Goal: Task Accomplishment & Management: Manage account settings

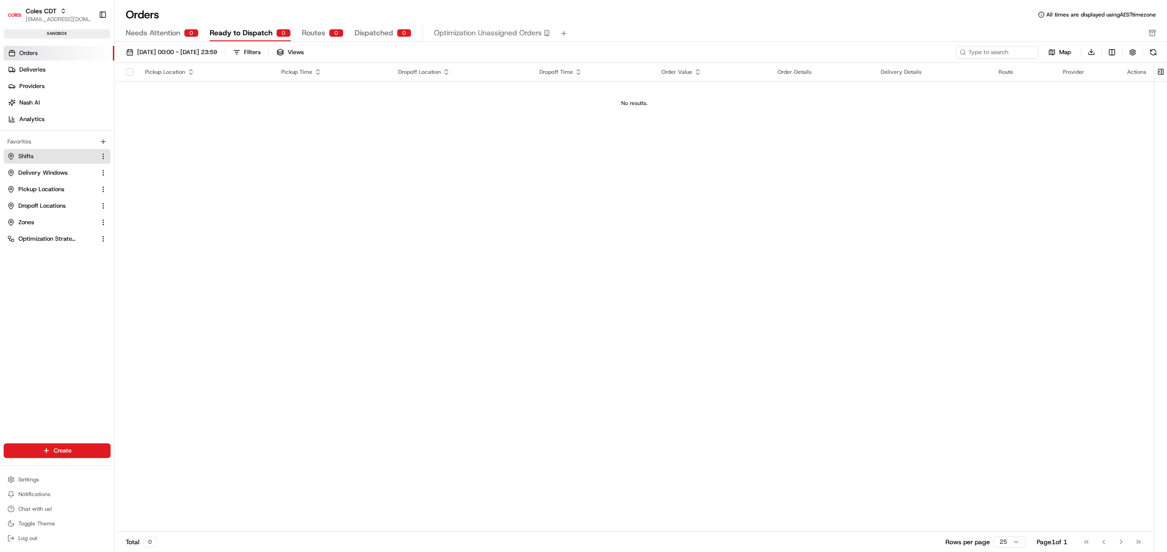
click at [40, 157] on link "Shifts" at bounding box center [51, 156] width 88 height 8
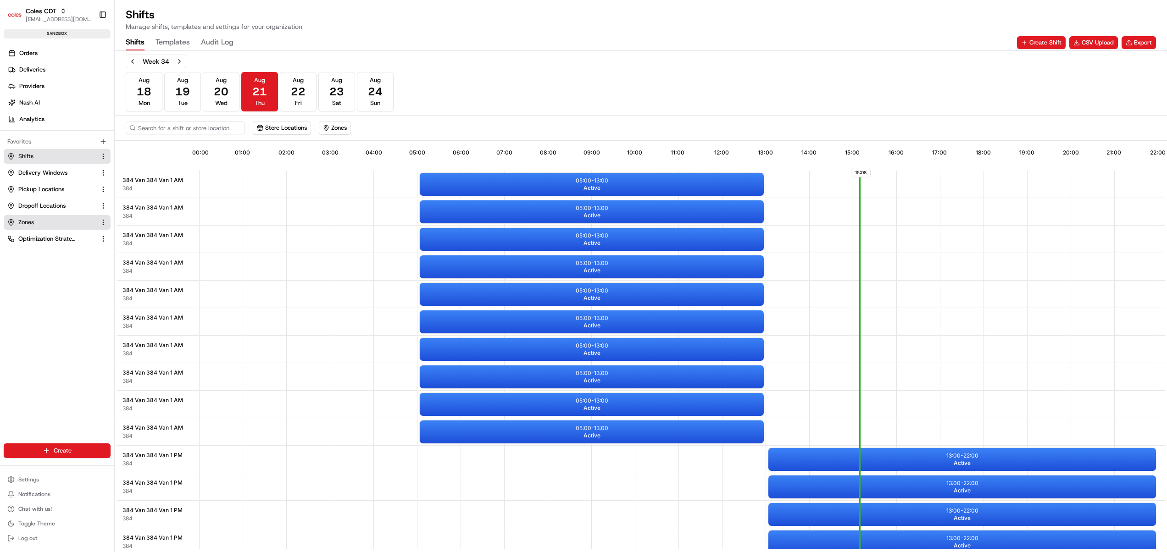
click at [39, 217] on button "Zones" at bounding box center [57, 222] width 107 height 15
click at [46, 219] on link "Zones" at bounding box center [51, 222] width 88 height 8
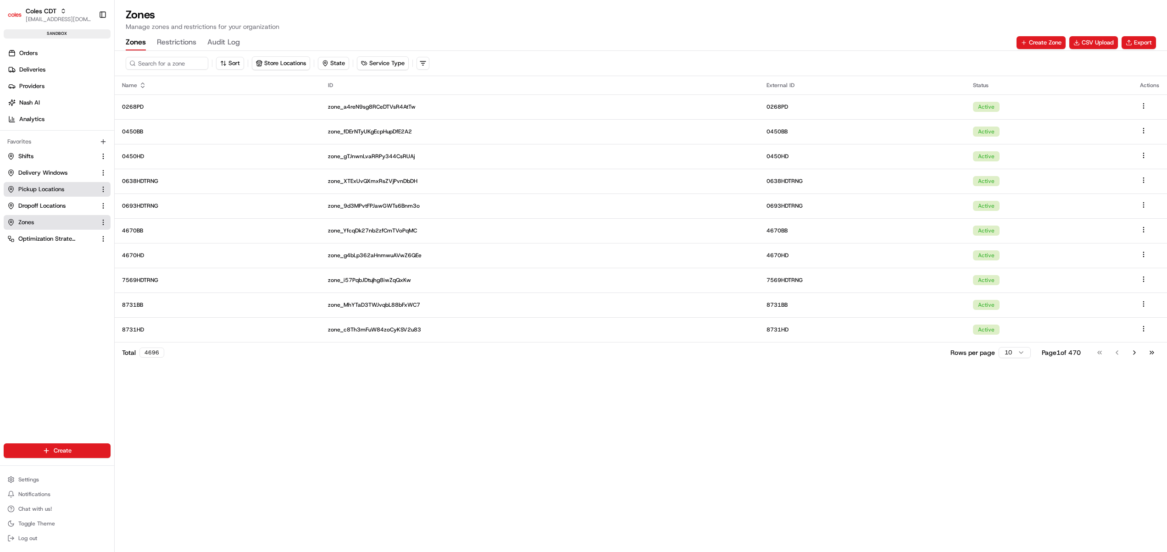
click at [46, 194] on button "Pickup Locations" at bounding box center [57, 189] width 107 height 15
click at [70, 189] on link "Pickup Locations" at bounding box center [51, 189] width 88 height 8
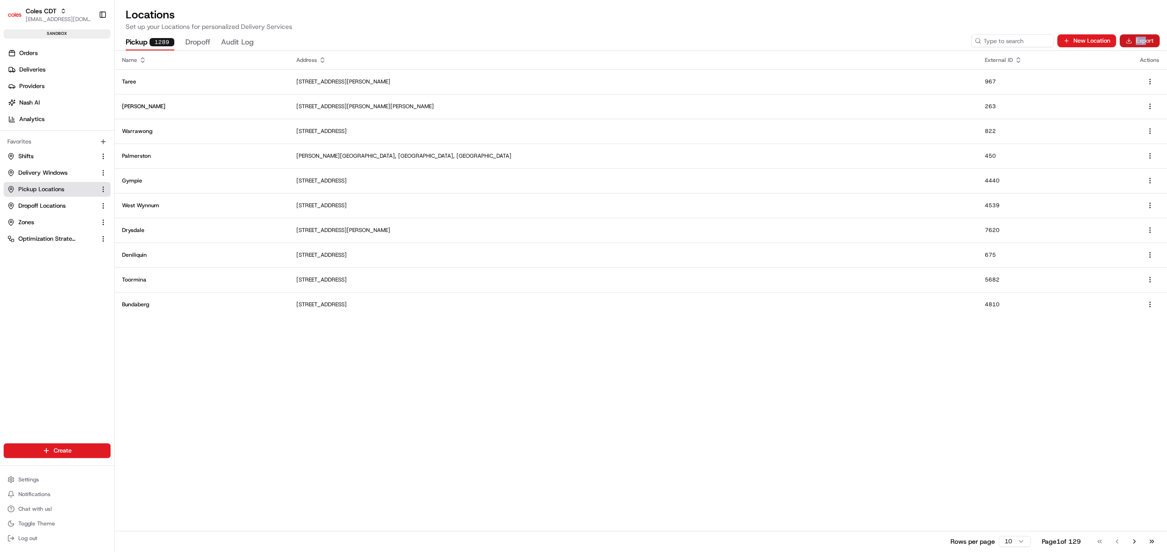
drag, startPoint x: 1160, startPoint y: 35, endPoint x: 1146, endPoint y: 41, distance: 14.6
click at [1146, 41] on div "Pickup 1289 Dropoff Audit Log New Location Export" at bounding box center [641, 40] width 1052 height 19
drag, startPoint x: 1146, startPoint y: 41, endPoint x: 877, endPoint y: 24, distance: 270.2
click at [877, 24] on p "Set up your Locations for personalized Delivery Services" at bounding box center [641, 26] width 1030 height 9
click at [1143, 37] on button "Export" at bounding box center [1139, 40] width 40 height 13
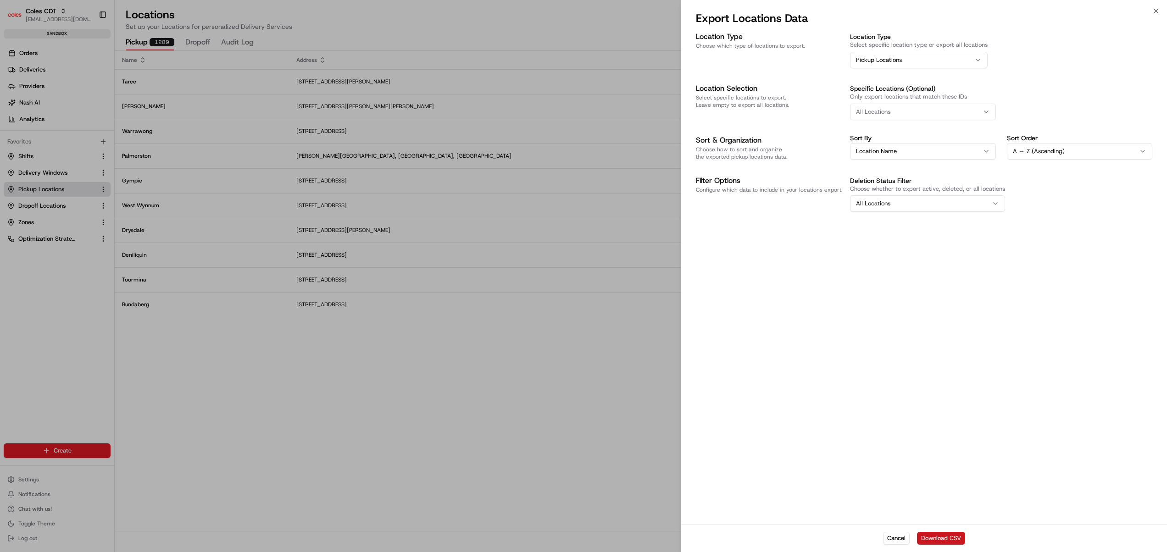
click at [946, 534] on button "Download CSV" at bounding box center [941, 538] width 48 height 13
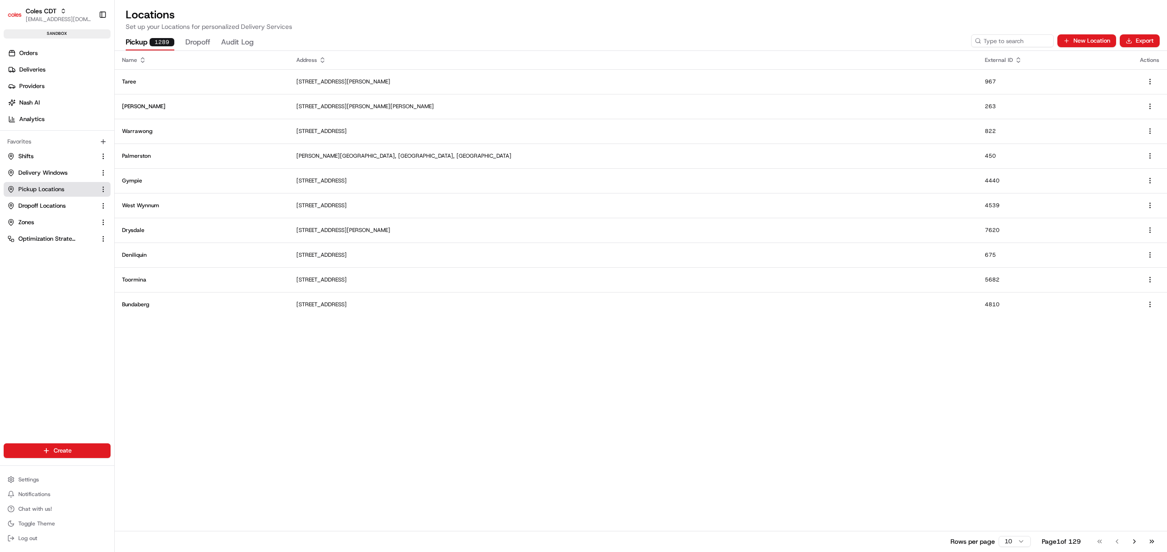
click at [610, 389] on div "Name Address External ID Actions Taree 81 Manning St, Taree NSW 2430, Australia…" at bounding box center [641, 301] width 1052 height 501
click at [37, 224] on link "Zones" at bounding box center [51, 222] width 88 height 8
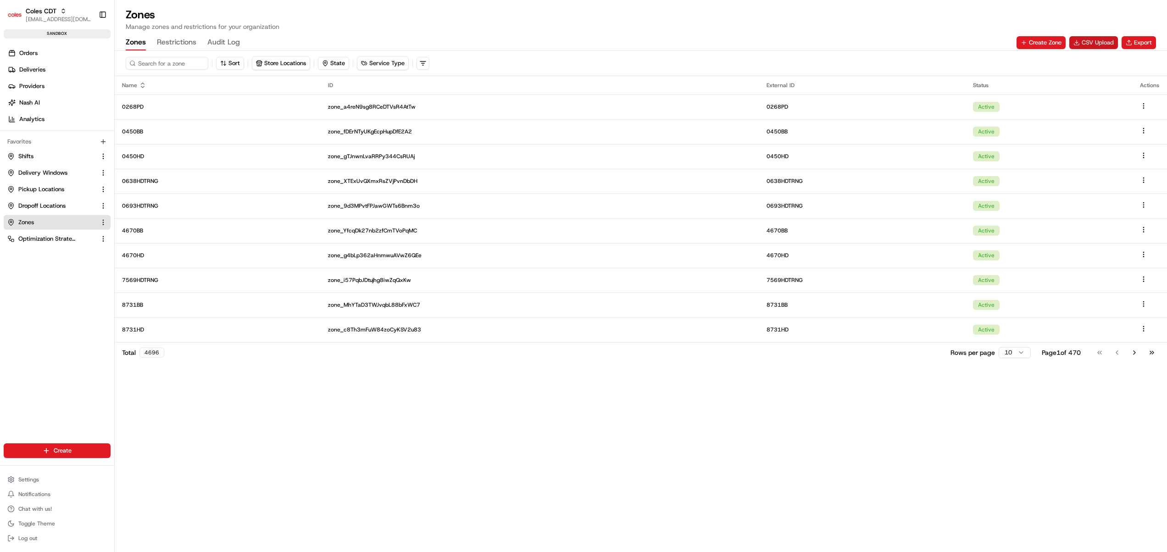
click at [1097, 41] on button "CSV Upload" at bounding box center [1093, 42] width 49 height 13
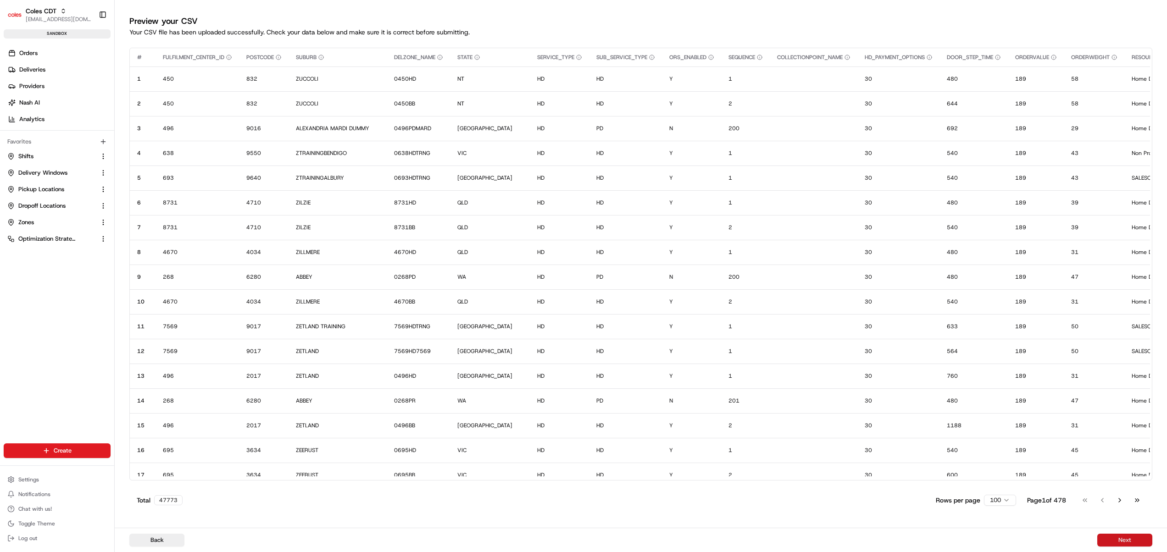
click at [1131, 540] on button "Next" at bounding box center [1124, 540] width 55 height 13
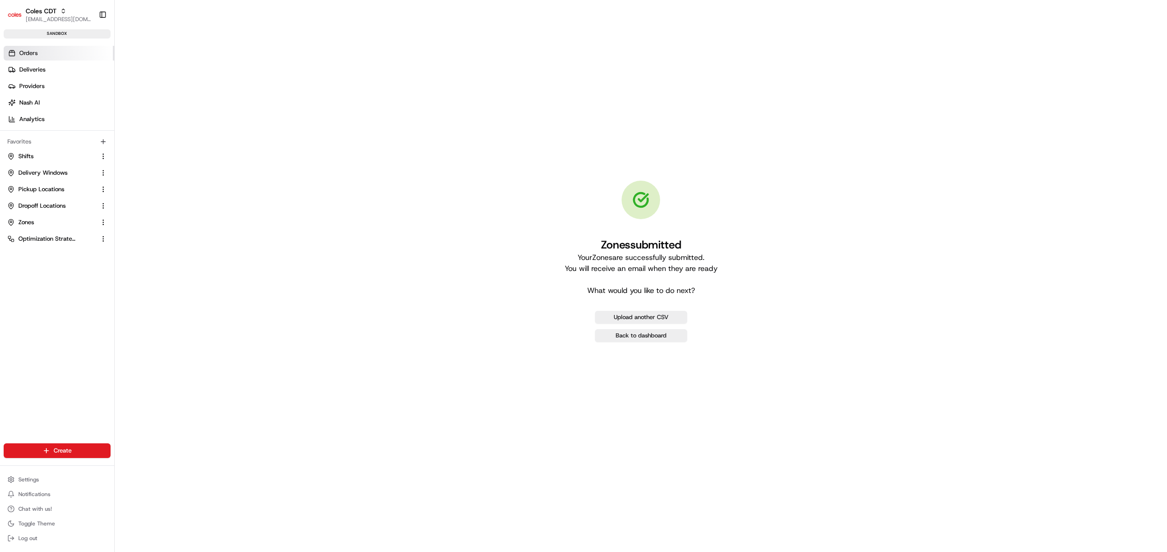
click at [59, 50] on link "Orders" at bounding box center [59, 53] width 111 height 15
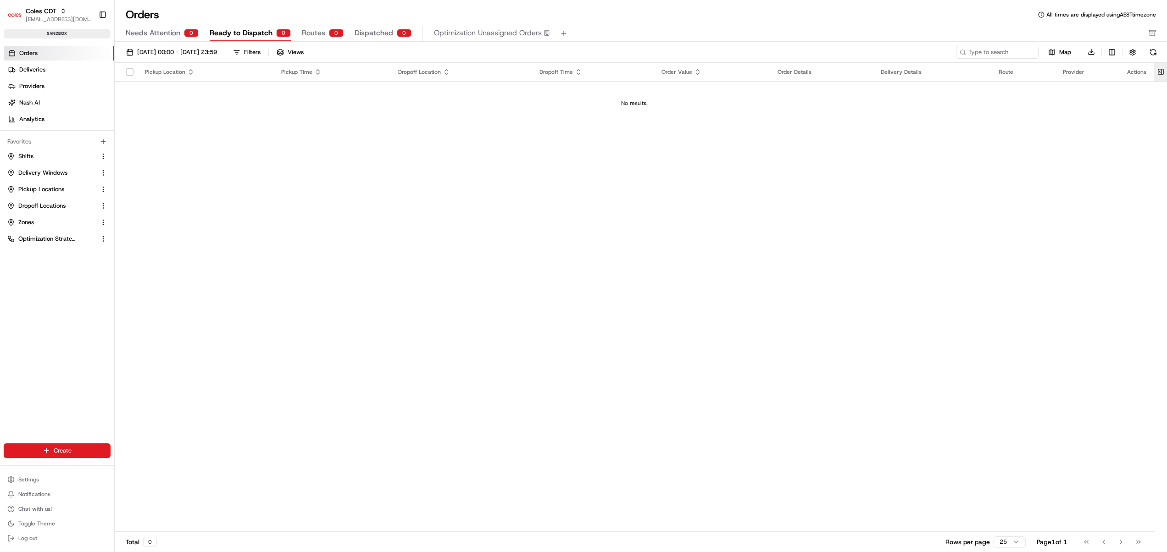
click at [1162, 72] on button at bounding box center [1160, 72] width 15 height 18
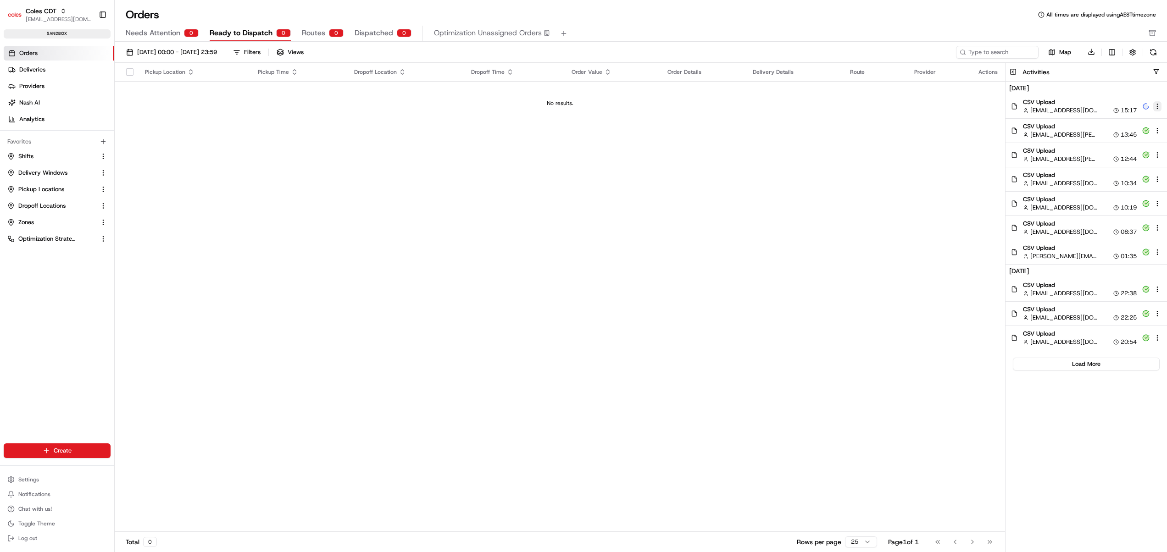
click at [1157, 106] on html "Coles CDT harsh.seth@coles.com.au Toggle Sidebar sandbox Orders Deliveries Prov…" at bounding box center [583, 276] width 1167 height 552
click at [1129, 118] on span "View Details" at bounding box center [1124, 120] width 33 height 7
click at [1047, 104] on div "harsh.seth@coles.com.au harsh.seth@coles.com.au" at bounding box center [1076, 97] width 112 height 14
click at [39, 222] on link "Zones" at bounding box center [51, 222] width 88 height 8
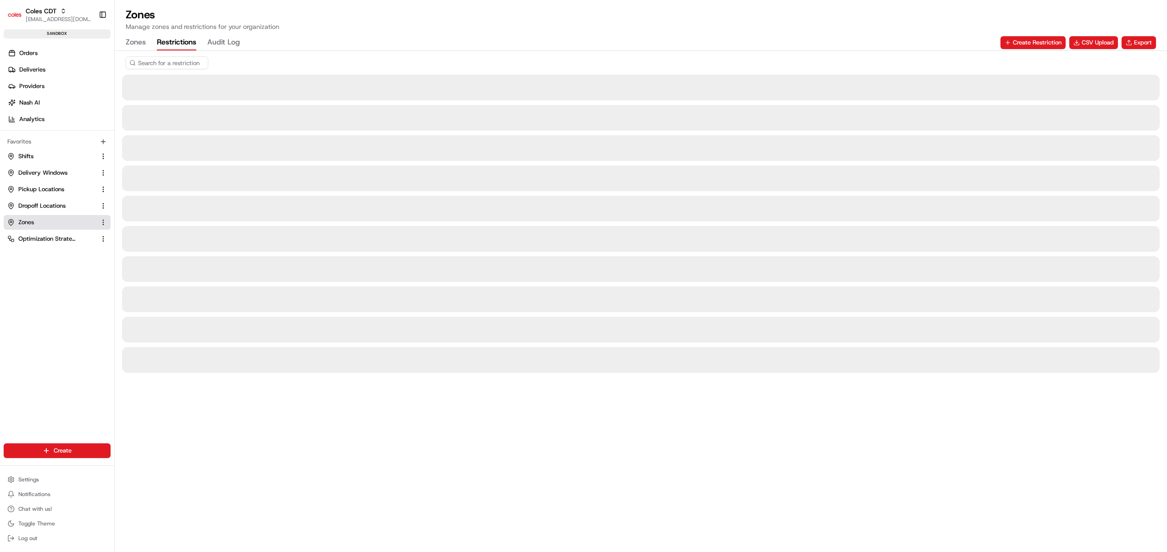
click at [181, 41] on button "Restrictions" at bounding box center [176, 43] width 39 height 16
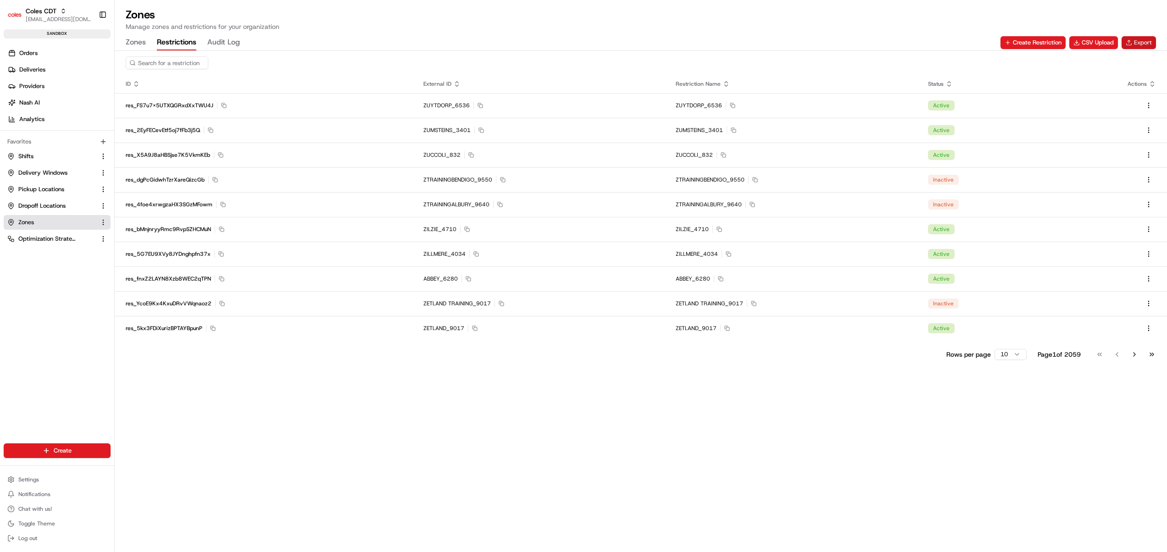
click at [1135, 42] on button "Export" at bounding box center [1138, 42] width 34 height 13
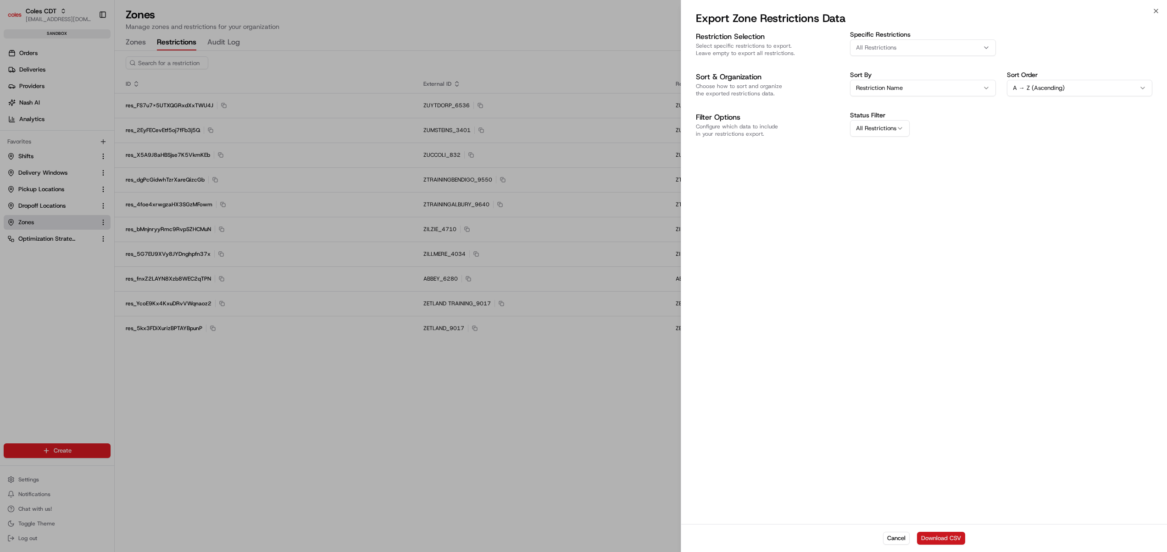
click at [931, 538] on button "Download CSV" at bounding box center [941, 538] width 48 height 13
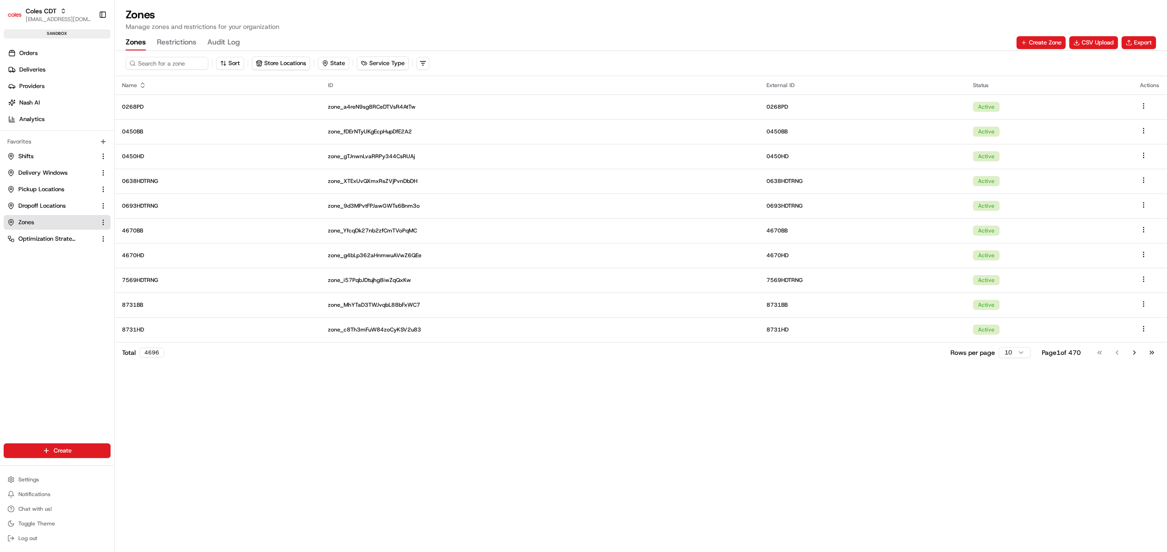
click at [133, 40] on button "Zones" at bounding box center [136, 43] width 20 height 16
click at [166, 64] on input at bounding box center [181, 63] width 110 height 13
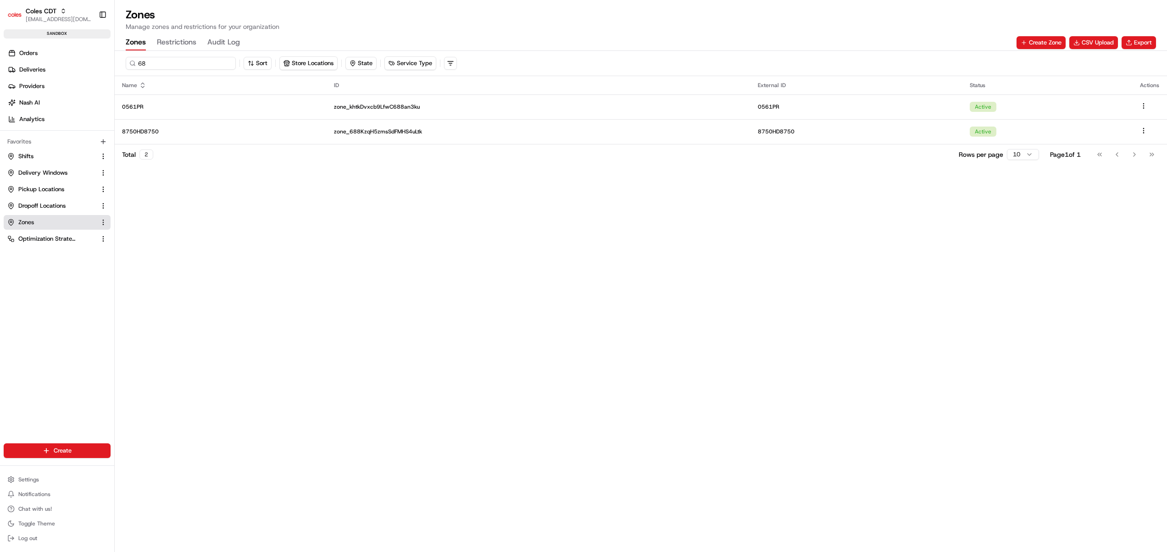
type input "6"
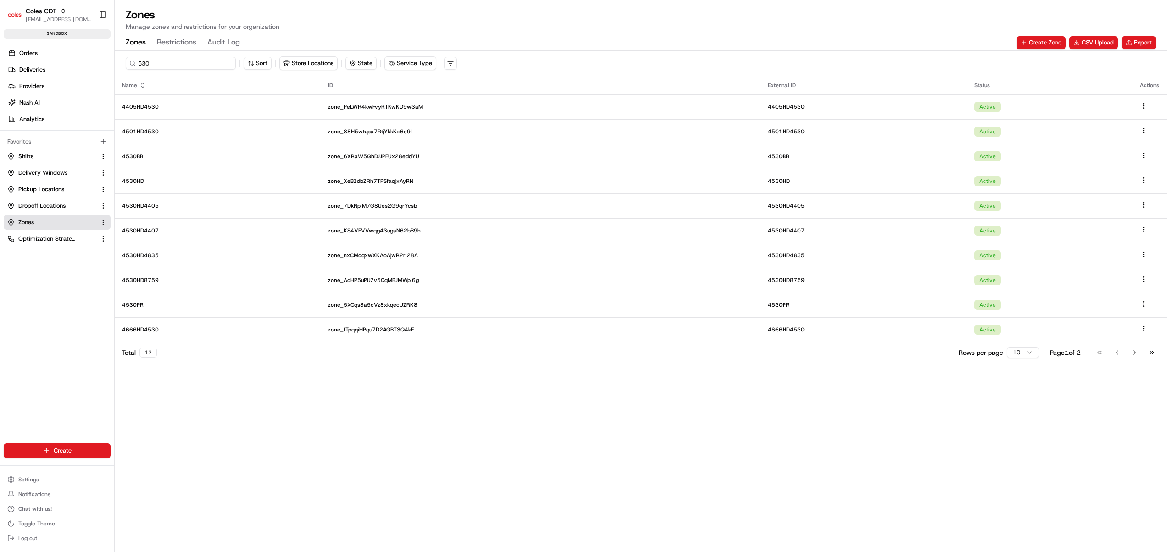
type input "530"
click at [1020, 355] on html "Coles CDT harsh.seth@coles.com.au Toggle Sidebar sandbox Orders Deliveries Prov…" at bounding box center [583, 276] width 1167 height 552
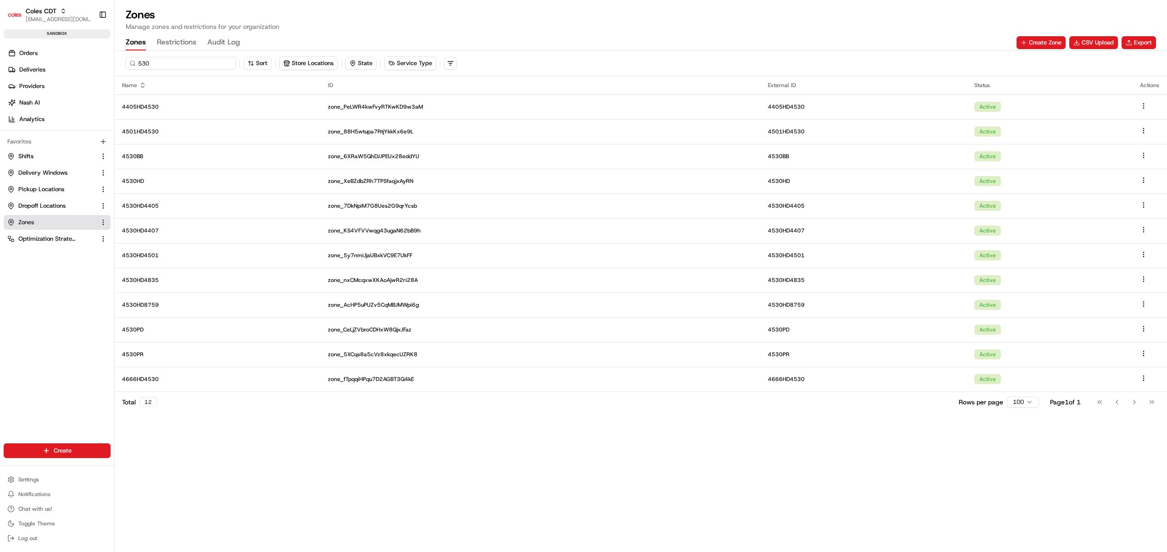
drag, startPoint x: 173, startPoint y: 67, endPoint x: 127, endPoint y: 61, distance: 46.6
click at [127, 61] on input "530" at bounding box center [181, 63] width 110 height 13
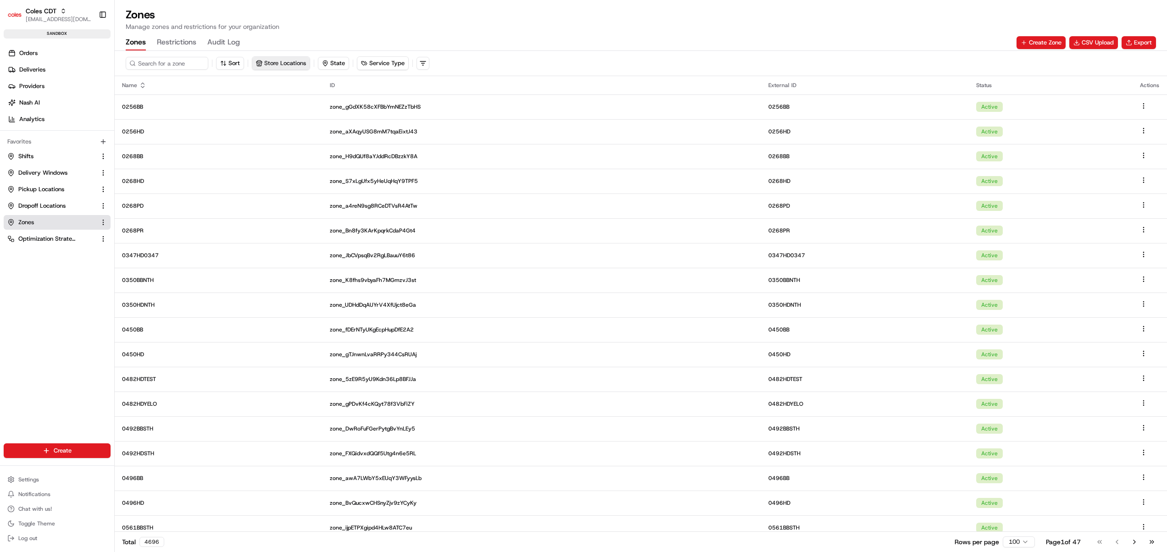
click at [308, 61] on button "Store Locations" at bounding box center [280, 63] width 57 height 13
type input "530"
click at [355, 182] on button "Close" at bounding box center [351, 184] width 63 height 13
click at [43, 188] on span "Pickup Locations" at bounding box center [41, 189] width 46 height 8
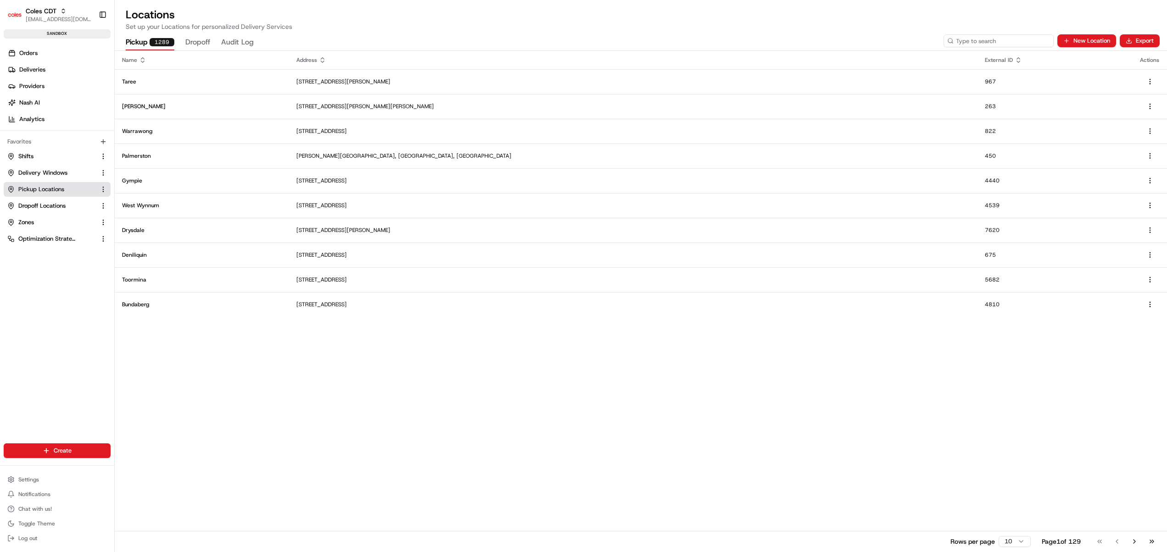
click at [1011, 39] on input at bounding box center [998, 40] width 110 height 13
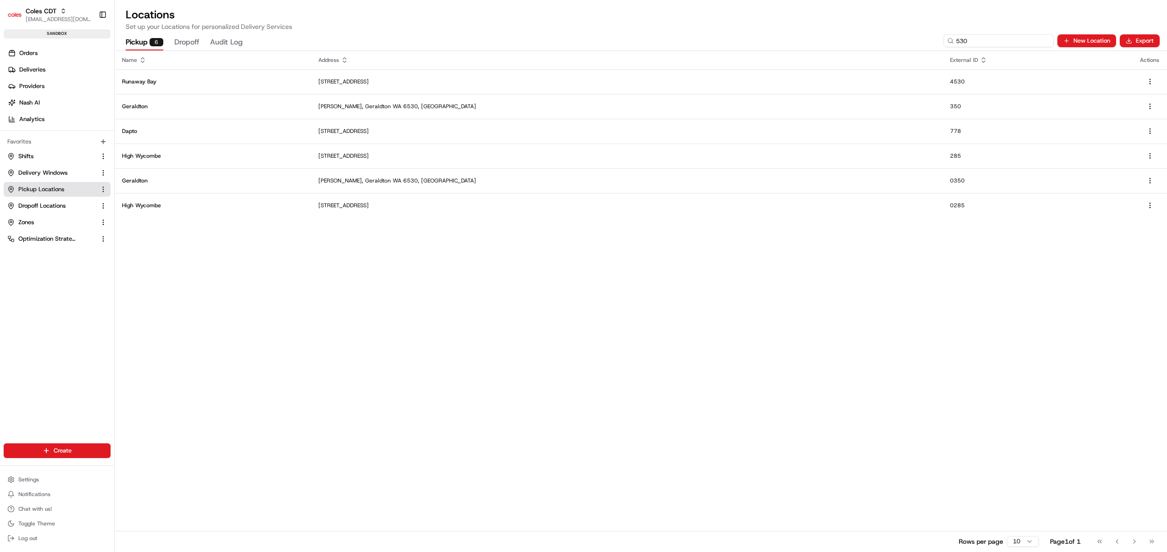
drag, startPoint x: 973, startPoint y: 37, endPoint x: 923, endPoint y: 42, distance: 49.8
click at [923, 42] on div "Pickup 6 Dropoff Audit Log 530 New Location Export" at bounding box center [641, 40] width 1052 height 19
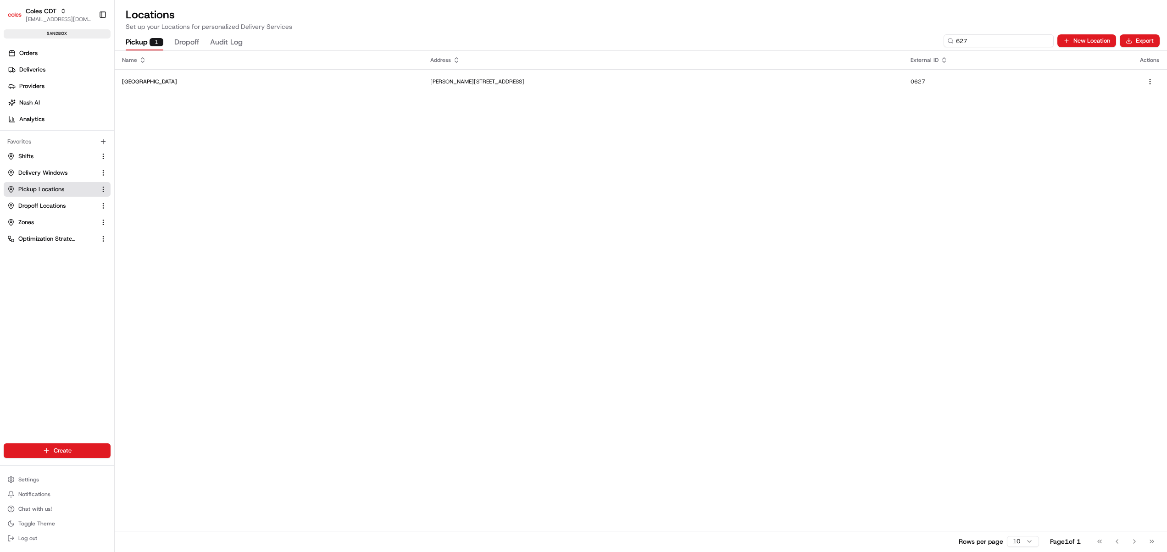
drag, startPoint x: 968, startPoint y: 35, endPoint x: 932, endPoint y: 39, distance: 36.5
click at [932, 39] on div "Pickup 1 Dropoff Audit Log 627 New Location Export" at bounding box center [641, 40] width 1052 height 19
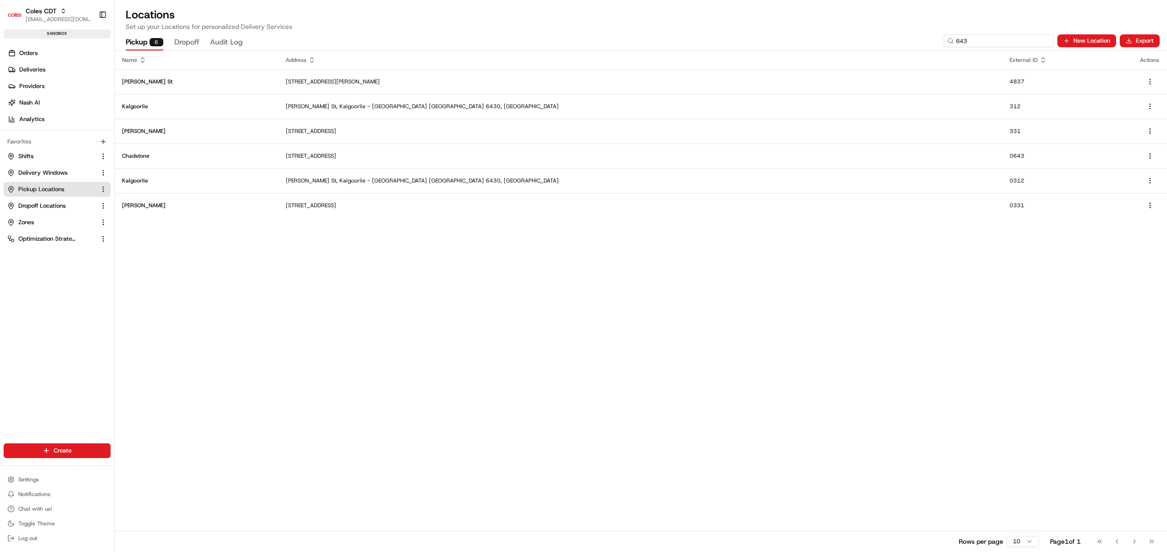
drag, startPoint x: 969, startPoint y: 41, endPoint x: 923, endPoint y: 45, distance: 46.0
click at [923, 45] on div "Pickup 6 Dropoff Audit Log 643 New Location Export" at bounding box center [641, 40] width 1052 height 19
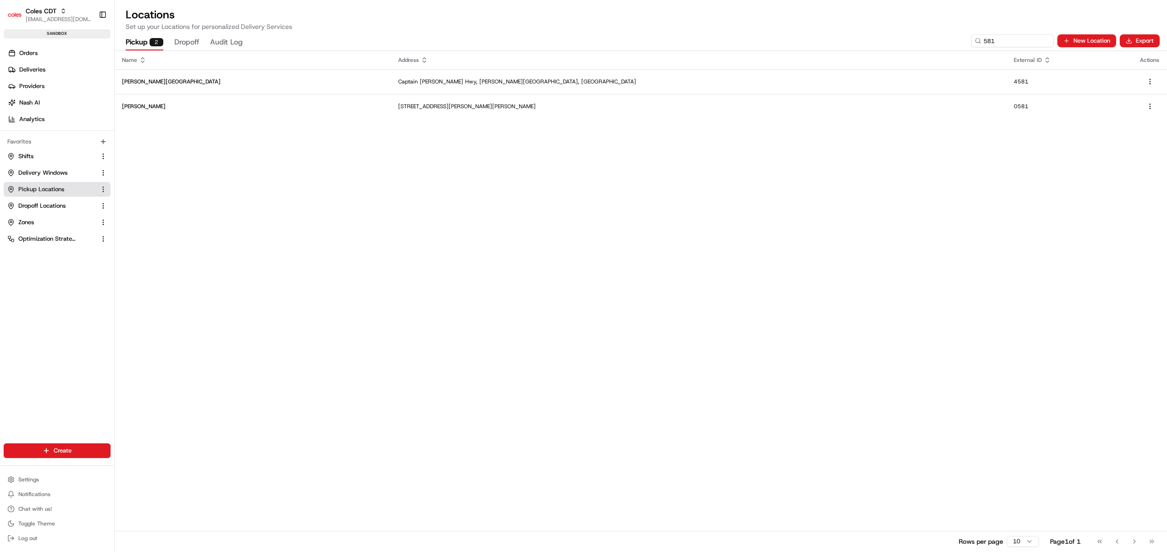
drag, startPoint x: 973, startPoint y: 33, endPoint x: 947, endPoint y: 46, distance: 28.7
click at [947, 46] on div "Pickup 2 Dropoff Audit Log 581 New Location Export" at bounding box center [641, 40] width 1052 height 19
drag, startPoint x: 993, startPoint y: 43, endPoint x: 948, endPoint y: 47, distance: 45.1
click at [948, 47] on div "Pickup 2 Dropoff Audit Log 581 New Location Export" at bounding box center [641, 40] width 1052 height 19
drag, startPoint x: 985, startPoint y: 43, endPoint x: 943, endPoint y: 43, distance: 42.2
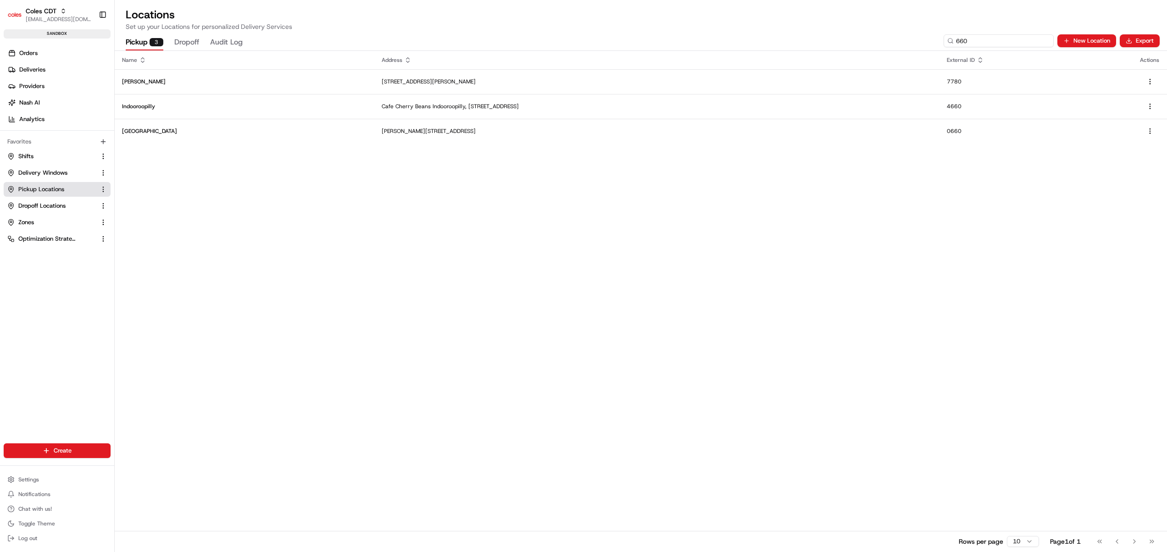
click at [943, 43] on input "660" at bounding box center [998, 40] width 110 height 13
drag, startPoint x: 968, startPoint y: 41, endPoint x: 921, endPoint y: 38, distance: 46.4
click at [921, 38] on div "Pickup 1 Dropoff Audit Log 852 New Location Export" at bounding box center [641, 40] width 1052 height 19
type input "688"
click at [40, 54] on link "Orders" at bounding box center [59, 53] width 111 height 15
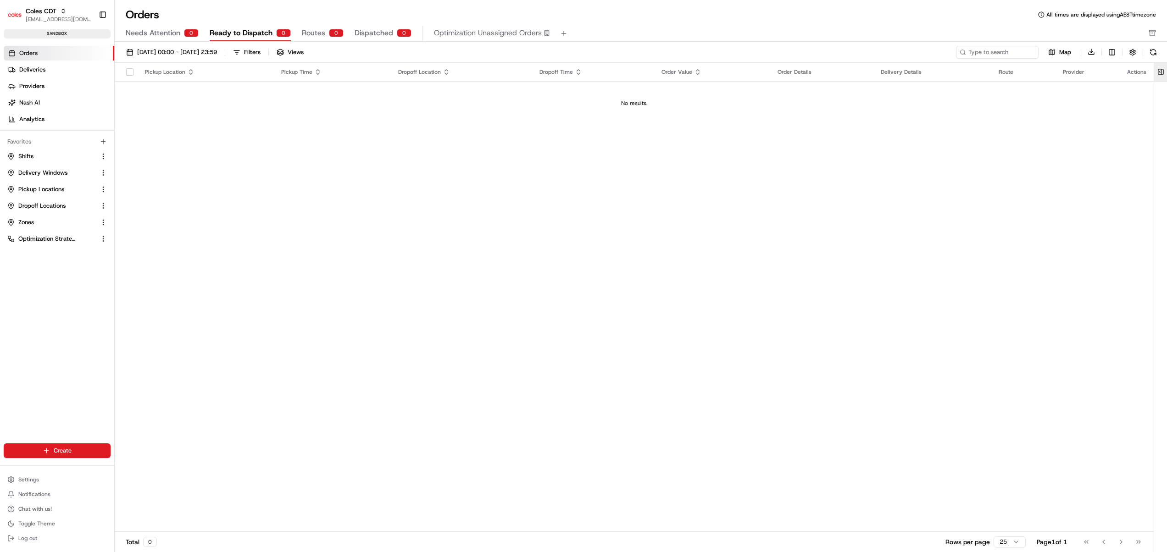
click at [1160, 70] on button at bounding box center [1160, 72] width 15 height 18
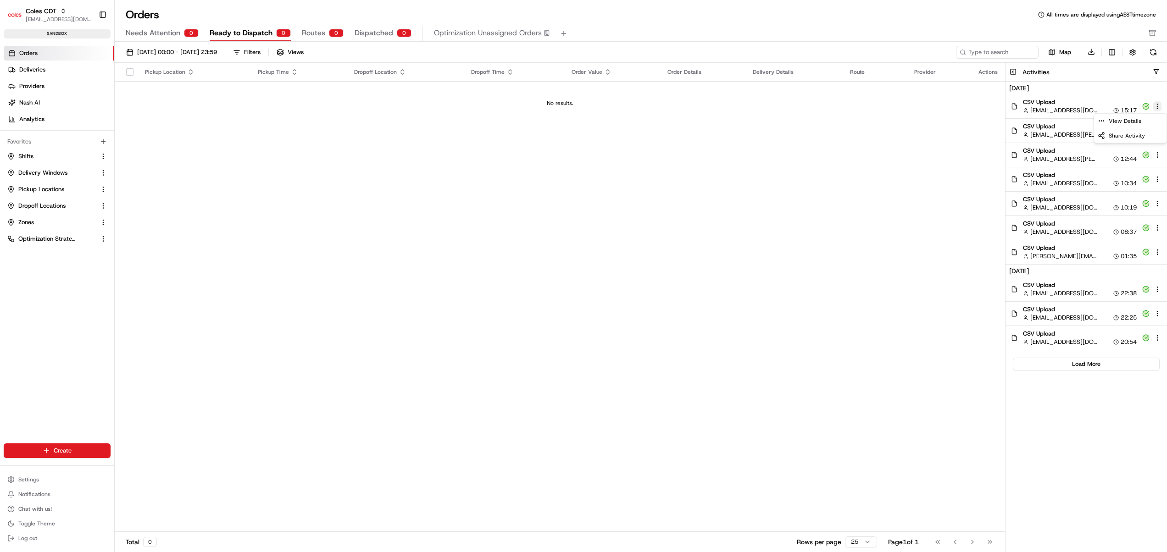
click at [1157, 105] on html "Coles CDT harsh.seth@coles.com.au Toggle Sidebar sandbox Orders Deliveries Prov…" at bounding box center [583, 276] width 1167 height 552
click at [1131, 122] on span "View Details" at bounding box center [1124, 120] width 33 height 7
